Goal: Task Accomplishment & Management: Manage account settings

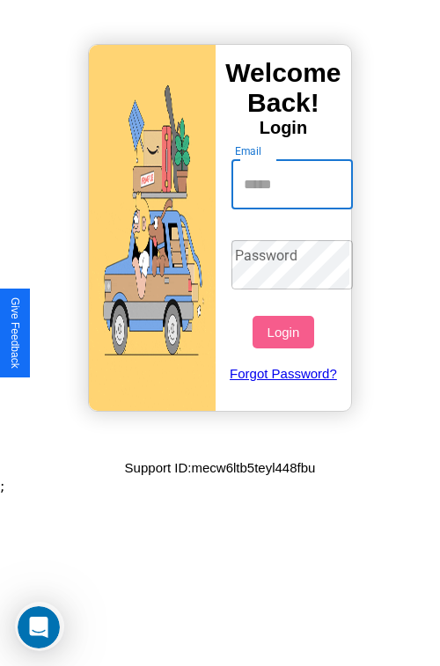
click at [294, 184] on input "Email" at bounding box center [292, 184] width 122 height 49
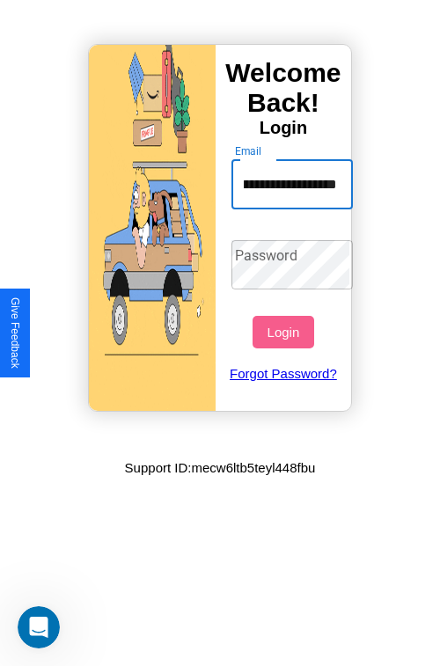
scroll to position [0, 88]
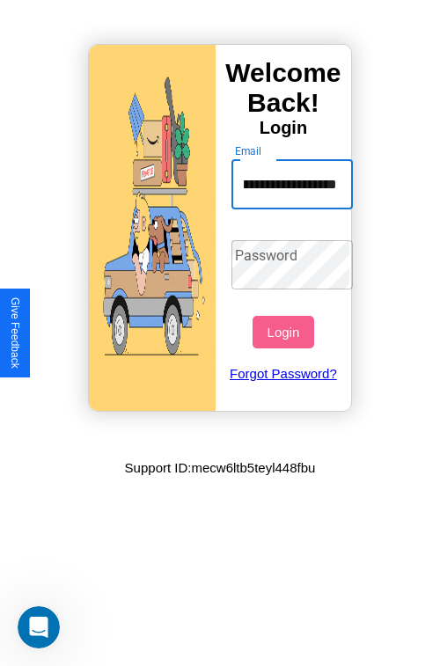
type input "**********"
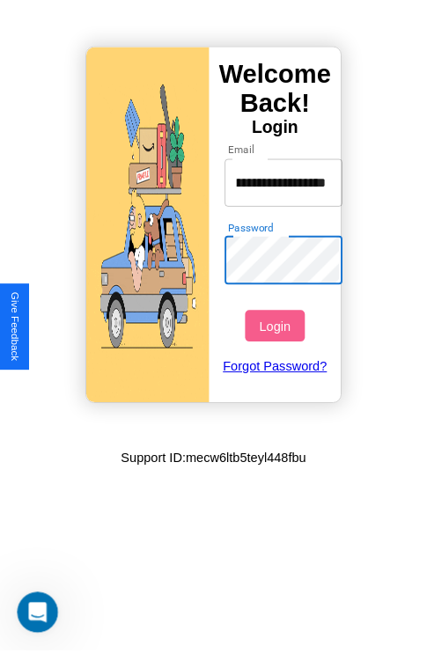
scroll to position [0, 0]
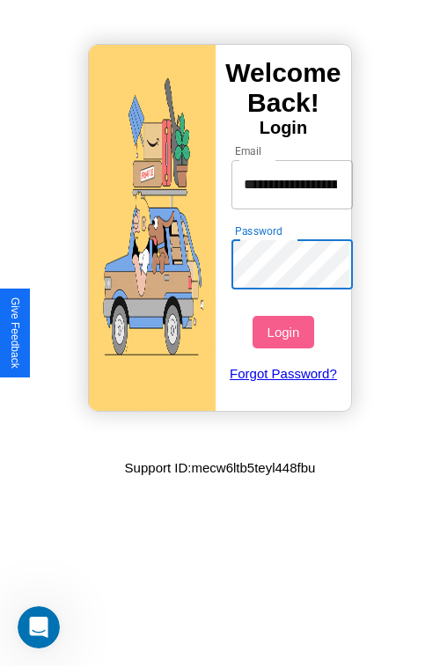
click at [285, 332] on button "Login" at bounding box center [283, 332] width 61 height 33
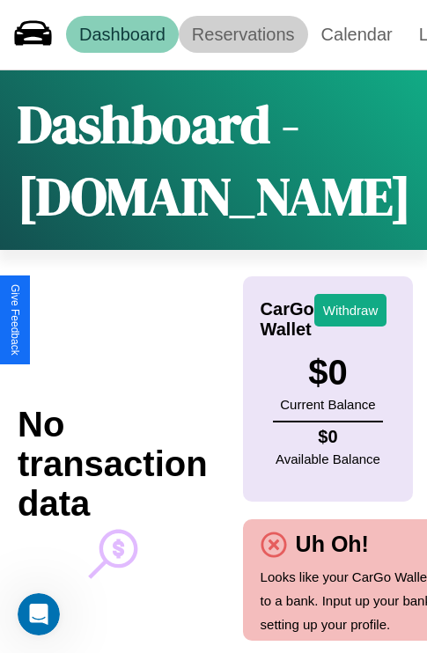
click at [243, 34] on link "Reservations" at bounding box center [243, 34] width 129 height 37
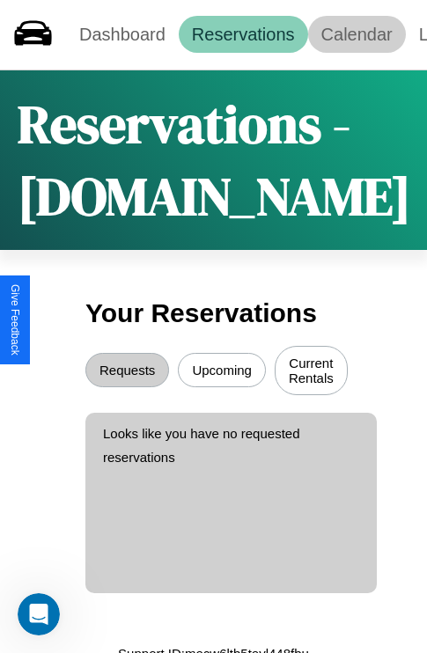
click at [356, 34] on link "Calendar" at bounding box center [357, 34] width 98 height 37
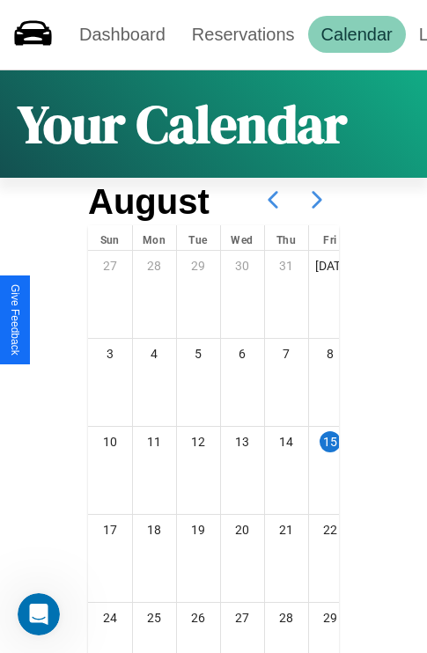
click at [317, 200] on icon at bounding box center [317, 200] width 44 height 44
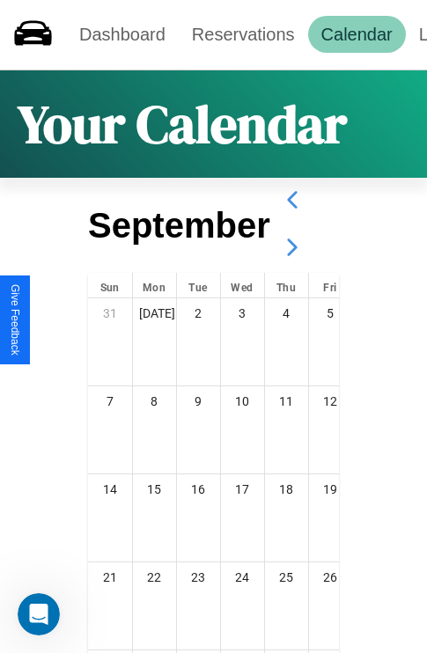
click at [291, 247] on icon at bounding box center [292, 247] width 44 height 44
